Goal: Task Accomplishment & Management: Use online tool/utility

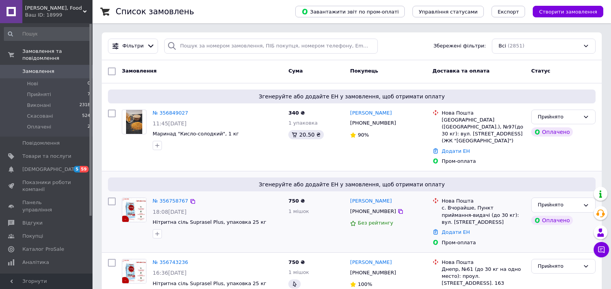
scroll to position [116, 0]
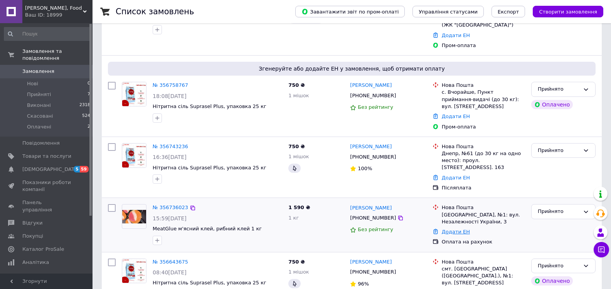
click at [455, 228] on link "Додати ЕН" at bounding box center [455, 231] width 28 height 6
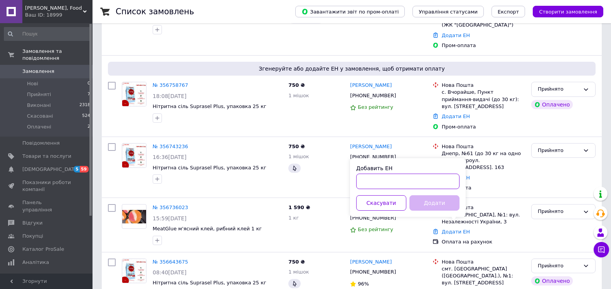
click at [376, 180] on input "Добавить ЕН" at bounding box center [407, 180] width 103 height 15
paste input "20400471898022"
type input "20400471898022"
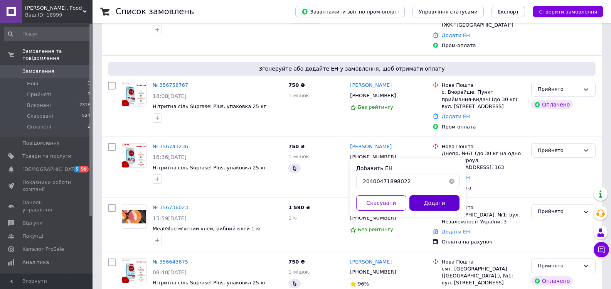
click at [430, 202] on button "Додати" at bounding box center [434, 202] width 50 height 15
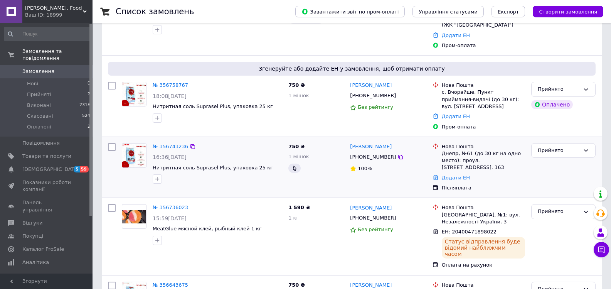
click at [455, 174] on link "Додати ЕН" at bounding box center [455, 177] width 28 height 6
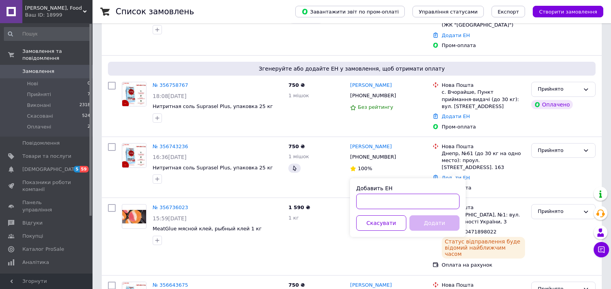
click at [394, 200] on input "Добавить ЕН" at bounding box center [407, 200] width 103 height 15
paste input "20451225217693"
type input "20451225217693"
click at [437, 222] on button "Додати" at bounding box center [434, 222] width 50 height 15
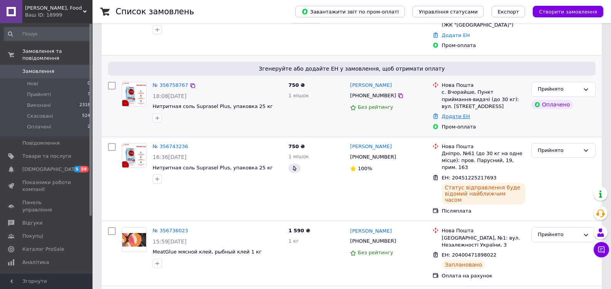
click at [457, 113] on link "Додати ЕН" at bounding box center [455, 116] width 28 height 6
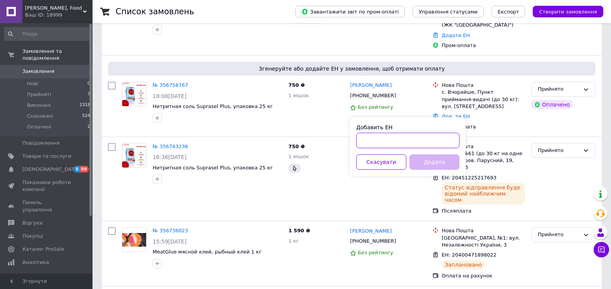
click at [382, 139] on input "Добавить ЕН" at bounding box center [407, 140] width 103 height 15
paste input "20400471897332"
type input "20400471897332"
click at [436, 163] on button "Додати" at bounding box center [434, 161] width 50 height 15
